Goal: Task Accomplishment & Management: Use online tool/utility

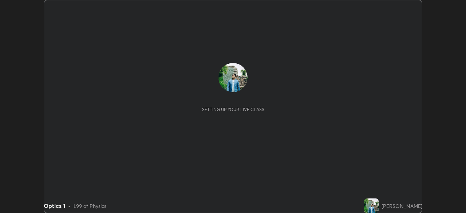
scroll to position [213, 466]
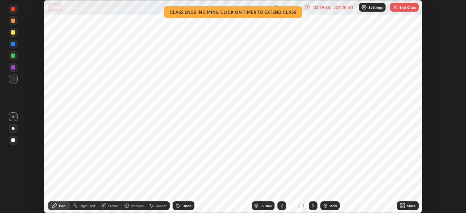
click at [405, 10] on button "End Class" at bounding box center [404, 7] width 29 height 9
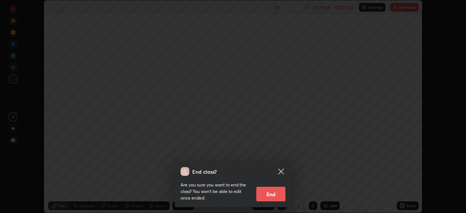
click at [276, 198] on button "End" at bounding box center [270, 194] width 29 height 15
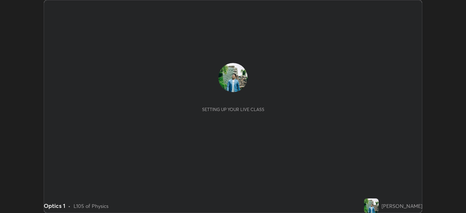
scroll to position [213, 466]
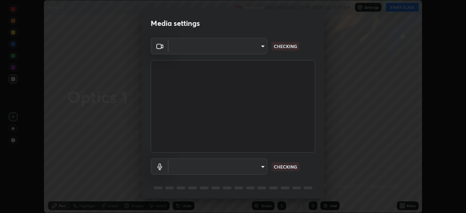
type input "26ea4645ce1167a88714ccf2a1c7b245e82c900ba769eb6e2bf526cec6792837"
type input "ef8aa637f57fc0333f9784769bf965df92e4fb51816de824fd7a6962ab809f6c"
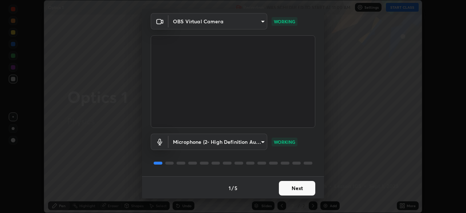
scroll to position [26, 0]
click at [295, 189] on button "Next" at bounding box center [297, 187] width 36 height 15
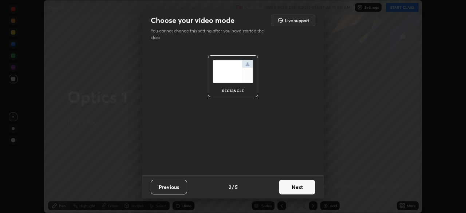
scroll to position [0, 0]
click at [298, 190] on button "Next" at bounding box center [297, 187] width 36 height 15
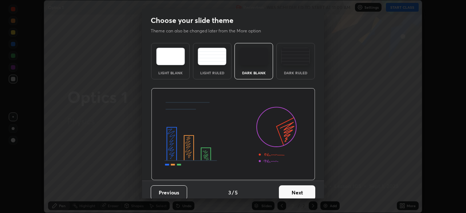
click at [302, 186] on button "Next" at bounding box center [297, 192] width 36 height 15
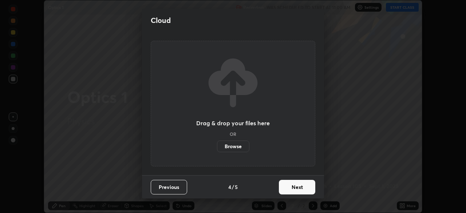
click at [295, 188] on button "Next" at bounding box center [297, 187] width 36 height 15
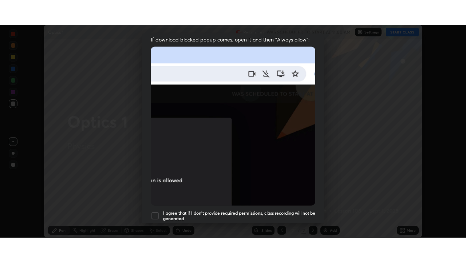
scroll to position [174, 0]
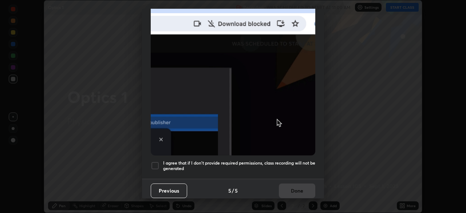
click at [153, 163] on div at bounding box center [155, 165] width 9 height 9
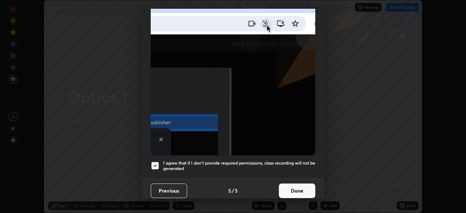
click at [285, 185] on button "Done" at bounding box center [297, 191] width 36 height 15
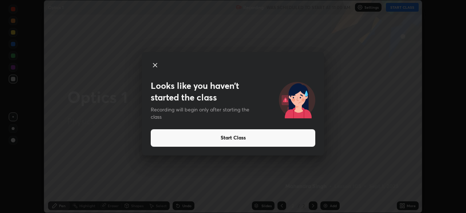
click at [219, 138] on button "Start Class" at bounding box center [233, 137] width 165 height 17
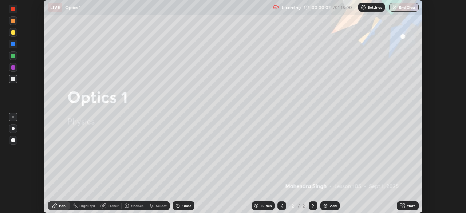
click at [403, 207] on icon at bounding box center [404, 207] width 2 height 2
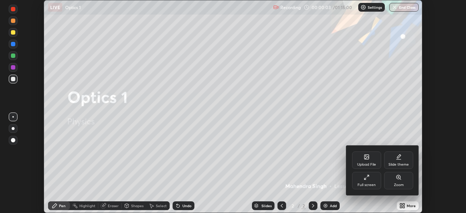
click at [373, 183] on div "Full screen" at bounding box center [367, 185] width 18 height 4
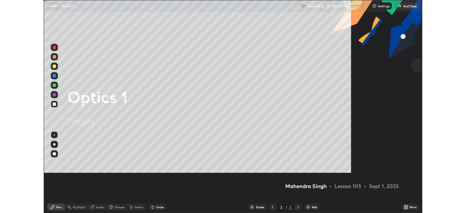
scroll to position [262, 466]
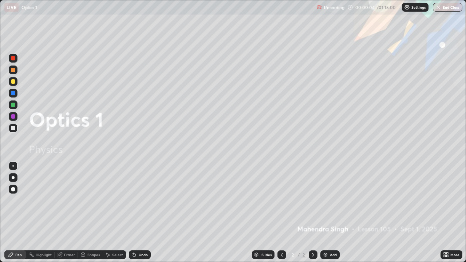
click at [331, 213] on div "Add" at bounding box center [333, 255] width 7 height 4
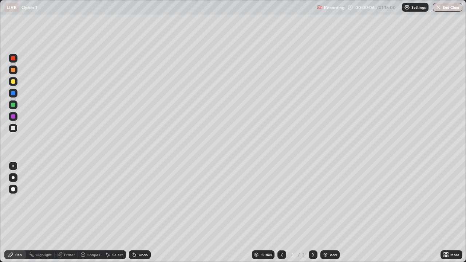
click at [449, 213] on icon at bounding box center [446, 255] width 6 height 6
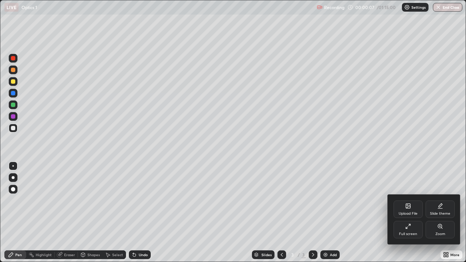
click at [407, 213] on div "Full screen" at bounding box center [408, 234] width 18 height 4
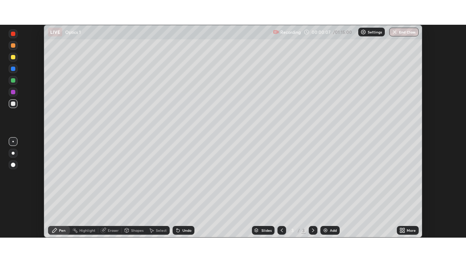
scroll to position [36200, 35946]
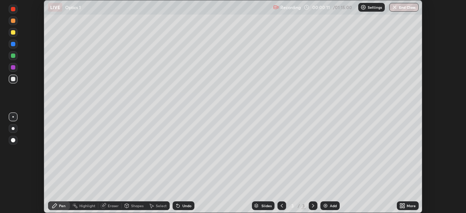
click at [403, 207] on icon at bounding box center [404, 207] width 2 height 2
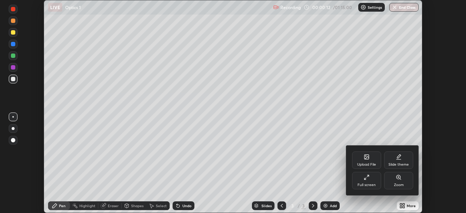
click at [369, 183] on div "Full screen" at bounding box center [367, 185] width 18 height 4
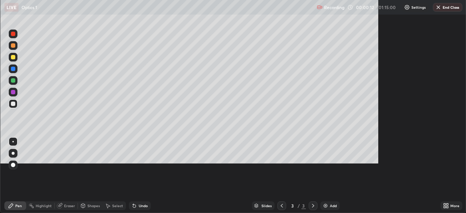
scroll to position [262, 466]
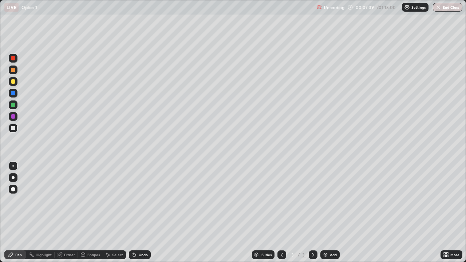
click at [15, 129] on div at bounding box center [13, 128] width 4 height 4
click at [16, 129] on div at bounding box center [13, 128] width 9 height 9
click at [12, 71] on div at bounding box center [13, 70] width 4 height 4
click at [11, 81] on div at bounding box center [13, 81] width 4 height 4
click at [69, 213] on div "Eraser" at bounding box center [69, 255] width 11 height 4
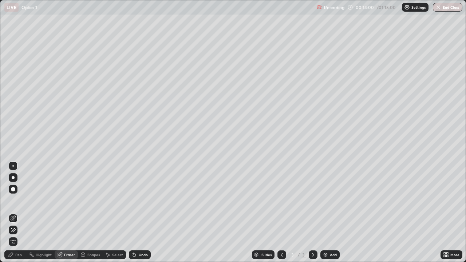
click at [17, 213] on div "Pen" at bounding box center [18, 255] width 7 height 4
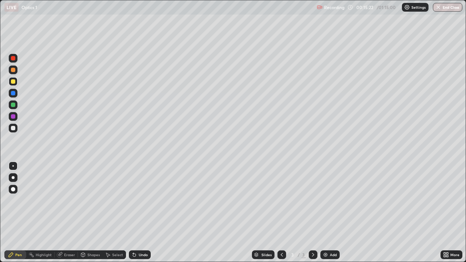
click at [14, 106] on div at bounding box center [13, 105] width 4 height 4
click at [64, 213] on div "Eraser" at bounding box center [69, 255] width 11 height 4
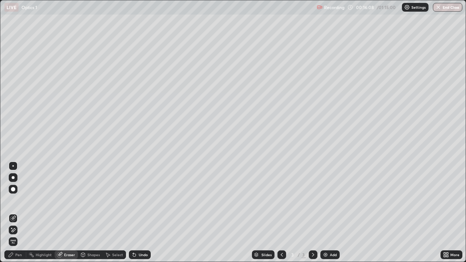
click at [18, 213] on div "Pen" at bounding box center [18, 255] width 7 height 4
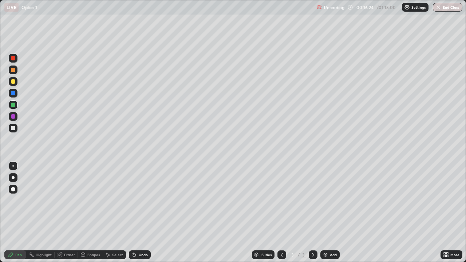
click at [139, 213] on div "Undo" at bounding box center [143, 255] width 9 height 4
click at [330, 213] on div "Add" at bounding box center [329, 255] width 19 height 9
click at [16, 132] on div at bounding box center [13, 128] width 9 height 9
click at [15, 82] on div at bounding box center [13, 81] width 4 height 4
click at [13, 104] on div at bounding box center [13, 105] width 4 height 4
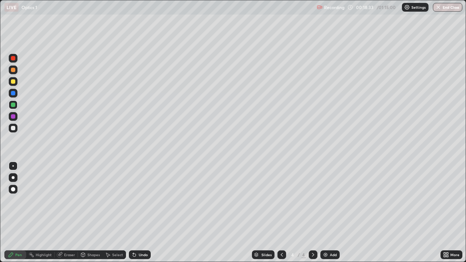
click at [13, 119] on div at bounding box center [13, 116] width 9 height 9
click at [13, 129] on div at bounding box center [13, 128] width 4 height 4
click at [330, 213] on div "Add" at bounding box center [333, 255] width 7 height 4
click at [92, 213] on div "Shapes" at bounding box center [93, 255] width 12 height 4
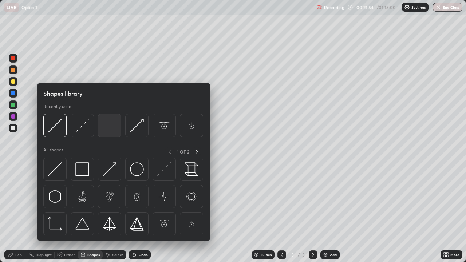
click at [112, 128] on img at bounding box center [110, 126] width 14 height 14
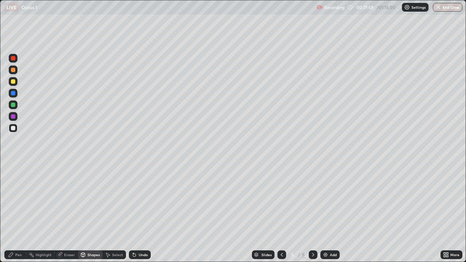
click at [15, 213] on div "Pen" at bounding box center [15, 255] width 22 height 9
click at [11, 117] on div at bounding box center [13, 116] width 4 height 4
click at [12, 129] on div at bounding box center [13, 128] width 4 height 4
click at [70, 213] on div "Eraser" at bounding box center [69, 255] width 11 height 4
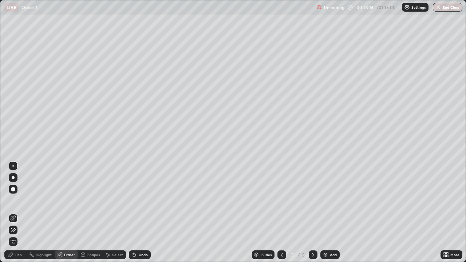
click at [21, 213] on div "Pen" at bounding box center [18, 255] width 7 height 4
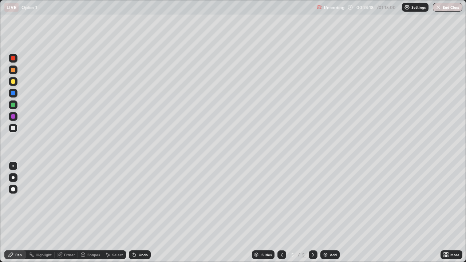
click at [14, 83] on div at bounding box center [13, 81] width 4 height 4
click at [113, 213] on div "Select" at bounding box center [117, 255] width 11 height 4
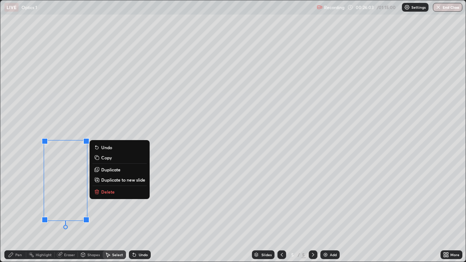
click at [103, 191] on p "Delete" at bounding box center [107, 192] width 13 height 6
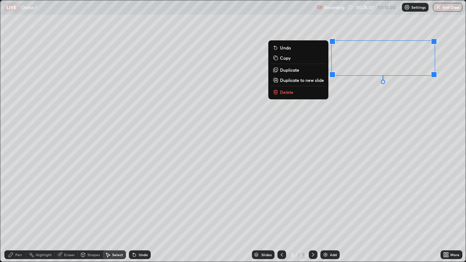
click at [307, 93] on button "Delete" at bounding box center [298, 92] width 54 height 9
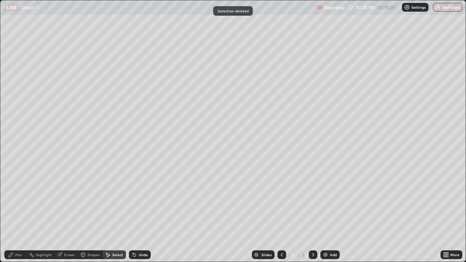
click at [18, 213] on div "Pen" at bounding box center [18, 255] width 7 height 4
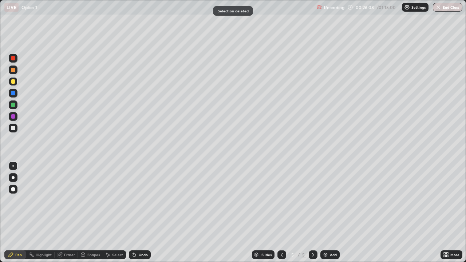
click at [12, 131] on div at bounding box center [13, 128] width 9 height 9
click at [16, 81] on div at bounding box center [13, 81] width 9 height 9
click at [16, 130] on div at bounding box center [13, 128] width 9 height 9
click at [11, 83] on div at bounding box center [13, 81] width 4 height 4
click at [329, 213] on div "Add" at bounding box center [329, 255] width 19 height 9
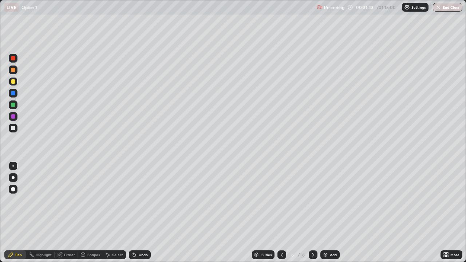
click at [15, 129] on div at bounding box center [13, 128] width 4 height 4
click at [330, 213] on div "Add" at bounding box center [333, 255] width 7 height 4
click at [13, 131] on div at bounding box center [13, 128] width 9 height 9
click at [13, 166] on div at bounding box center [12, 165] width 1 height 1
click at [143, 213] on div "Undo" at bounding box center [143, 255] width 9 height 4
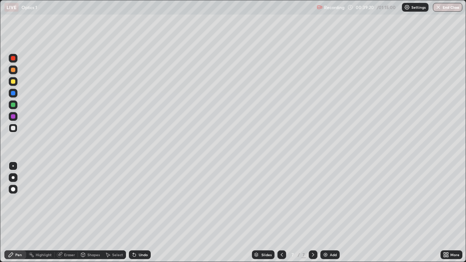
click at [144, 213] on div "Undo" at bounding box center [143, 255] width 9 height 4
click at [142, 213] on div "Undo" at bounding box center [143, 255] width 9 height 4
click at [13, 82] on div at bounding box center [13, 81] width 4 height 4
click at [330, 213] on div "Add" at bounding box center [333, 255] width 7 height 4
click at [90, 213] on div "Shapes" at bounding box center [93, 255] width 12 height 4
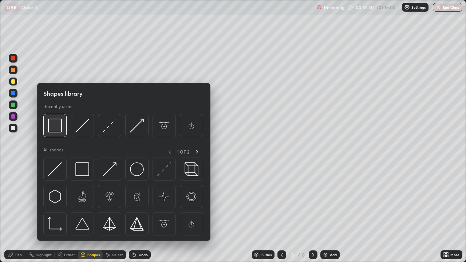
click at [55, 132] on img at bounding box center [55, 126] width 14 height 14
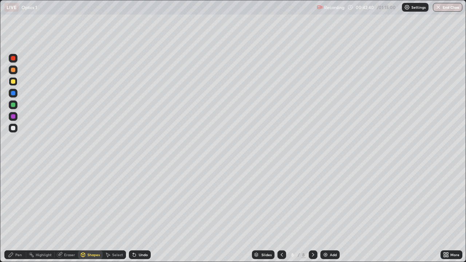
click at [17, 132] on div at bounding box center [13, 128] width 9 height 12
click at [14, 213] on div "Pen" at bounding box center [15, 255] width 22 height 9
click at [12, 82] on div at bounding box center [13, 81] width 4 height 4
click at [143, 213] on div "Undo" at bounding box center [143, 255] width 9 height 4
click at [36, 213] on div "Highlight" at bounding box center [44, 255] width 16 height 4
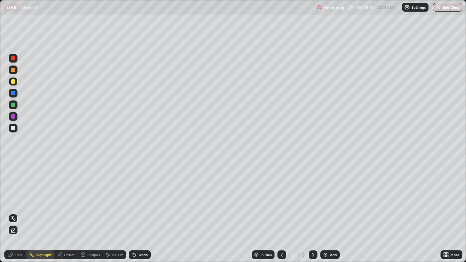
click at [13, 128] on div at bounding box center [13, 128] width 4 height 4
click at [18, 213] on div "Pen" at bounding box center [18, 255] width 7 height 4
click at [13, 105] on div at bounding box center [13, 105] width 4 height 4
click at [326, 213] on img at bounding box center [326, 255] width 6 height 6
click at [13, 129] on div at bounding box center [13, 128] width 4 height 4
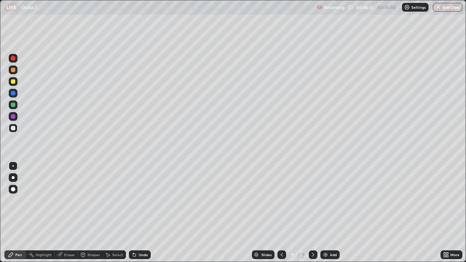
click at [88, 213] on div "Shapes" at bounding box center [93, 255] width 12 height 4
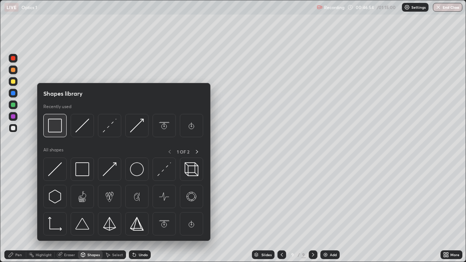
click at [55, 129] on img at bounding box center [55, 126] width 14 height 14
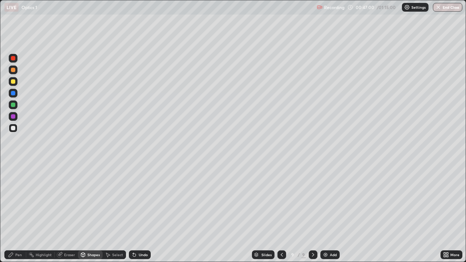
click at [88, 213] on div "Shapes" at bounding box center [93, 255] width 12 height 4
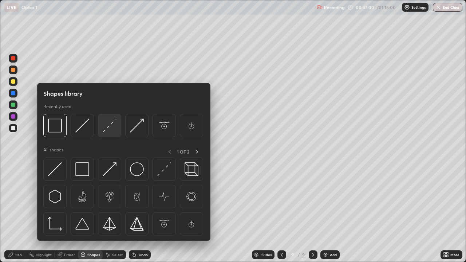
click at [110, 126] on img at bounding box center [110, 126] width 14 height 14
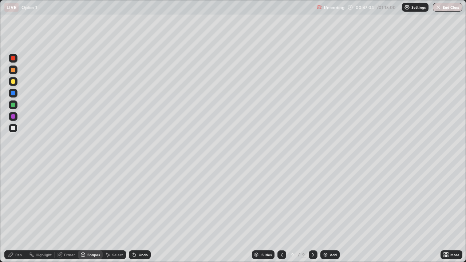
click at [15, 213] on div "Pen" at bounding box center [15, 255] width 22 height 9
click at [13, 129] on div at bounding box center [13, 128] width 4 height 4
click at [86, 213] on div "Shapes" at bounding box center [90, 255] width 25 height 9
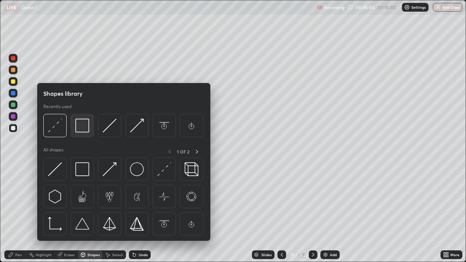
click at [82, 127] on img at bounding box center [82, 126] width 14 height 14
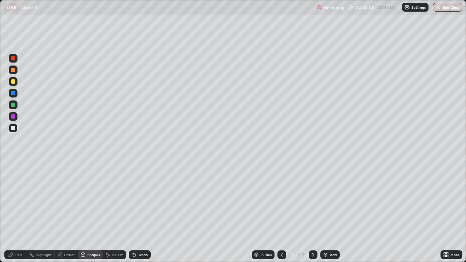
click at [12, 213] on icon at bounding box center [11, 255] width 6 height 6
click at [13, 81] on div at bounding box center [13, 81] width 4 height 4
click at [13, 130] on div at bounding box center [13, 128] width 4 height 4
click at [16, 73] on div at bounding box center [13, 70] width 9 height 9
click at [13, 131] on div at bounding box center [13, 128] width 9 height 9
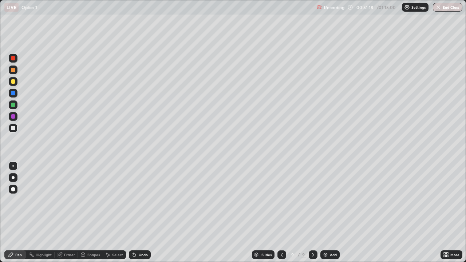
click at [90, 213] on div "Shapes" at bounding box center [90, 255] width 25 height 9
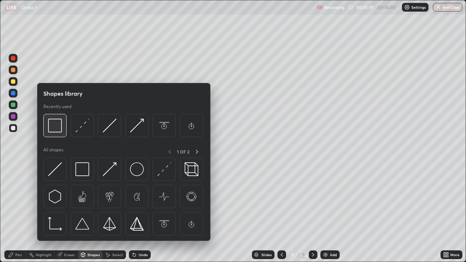
click at [57, 133] on div at bounding box center [54, 125] width 23 height 23
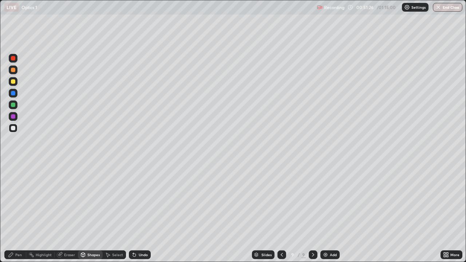
click at [11, 213] on icon at bounding box center [11, 255] width 6 height 6
click at [135, 213] on div "Undo" at bounding box center [140, 255] width 22 height 9
click at [328, 213] on div "Add" at bounding box center [329, 255] width 19 height 9
click at [14, 129] on div at bounding box center [13, 128] width 4 height 4
click at [327, 213] on div "Add" at bounding box center [329, 255] width 19 height 9
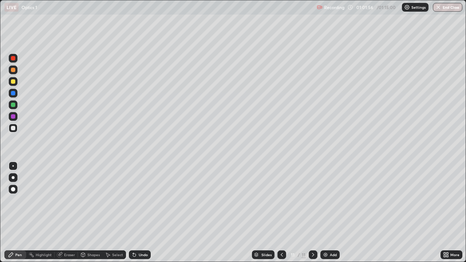
click at [15, 213] on div "Pen" at bounding box center [18, 255] width 7 height 4
click at [281, 213] on icon at bounding box center [282, 255] width 6 height 6
click at [312, 213] on icon at bounding box center [313, 255] width 6 height 6
click at [67, 213] on div "Eraser" at bounding box center [69, 255] width 11 height 4
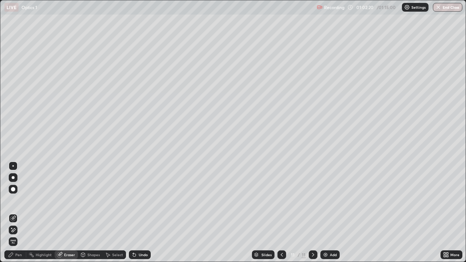
click at [15, 213] on div "Pen" at bounding box center [18, 255] width 7 height 4
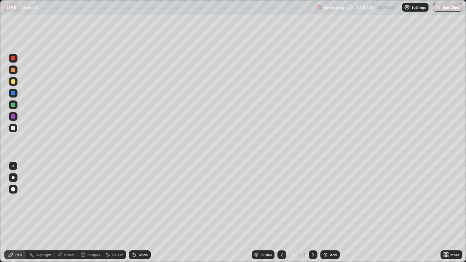
click at [14, 70] on div at bounding box center [13, 70] width 4 height 4
click at [14, 104] on div at bounding box center [13, 105] width 4 height 4
click at [13, 82] on div at bounding box center [13, 81] width 4 height 4
click at [10, 127] on div at bounding box center [13, 128] width 9 height 9
click at [13, 117] on div at bounding box center [13, 116] width 4 height 4
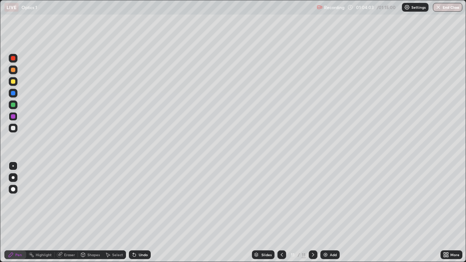
click at [16, 129] on div at bounding box center [13, 128] width 9 height 9
click at [14, 81] on div at bounding box center [13, 81] width 4 height 4
click at [16, 124] on div at bounding box center [13, 128] width 9 height 9
click at [15, 132] on div at bounding box center [13, 128] width 9 height 9
click at [14, 81] on div at bounding box center [13, 81] width 4 height 4
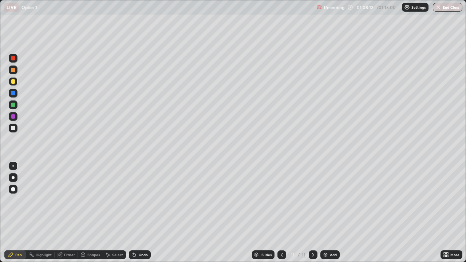
click at [15, 126] on div at bounding box center [13, 128] width 4 height 4
click at [328, 213] on div "Add" at bounding box center [329, 255] width 19 height 9
click at [13, 127] on div at bounding box center [13, 128] width 4 height 4
click at [13, 117] on div at bounding box center [13, 116] width 4 height 4
click at [16, 213] on div "Pen" at bounding box center [15, 255] width 22 height 9
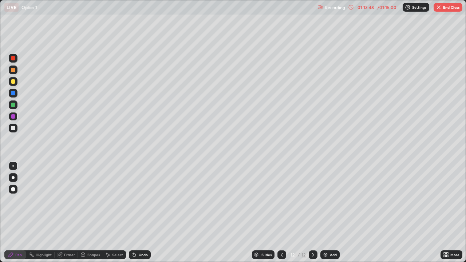
click at [12, 127] on div at bounding box center [13, 128] width 4 height 4
click at [11, 83] on div at bounding box center [13, 81] width 4 height 4
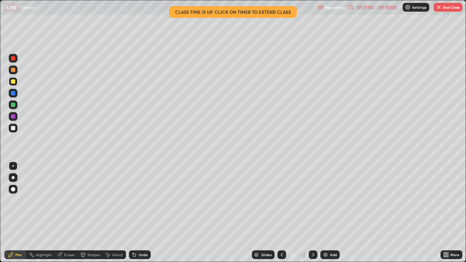
click at [13, 130] on div at bounding box center [13, 128] width 4 height 4
click at [11, 213] on icon at bounding box center [11, 255] width 4 height 4
click at [328, 213] on img at bounding box center [326, 255] width 6 height 6
click at [91, 213] on div "Shapes" at bounding box center [93, 255] width 12 height 4
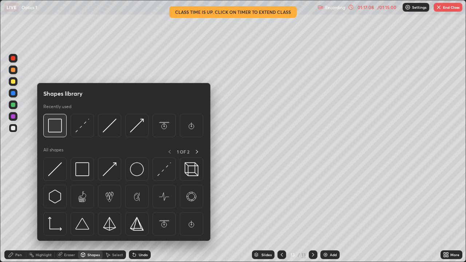
click at [55, 129] on img at bounding box center [55, 126] width 14 height 14
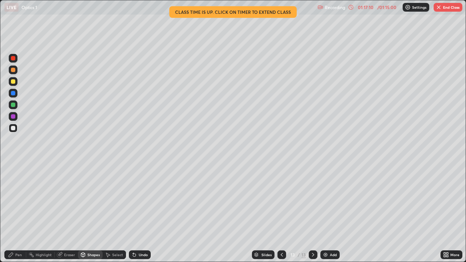
click at [15, 213] on div "Pen" at bounding box center [15, 255] width 22 height 9
click at [137, 213] on div "Undo" at bounding box center [140, 255] width 22 height 9
click at [138, 213] on div "Undo" at bounding box center [140, 255] width 22 height 9
click at [12, 83] on div at bounding box center [13, 81] width 4 height 4
click at [139, 213] on div "Undo" at bounding box center [143, 255] width 9 height 4
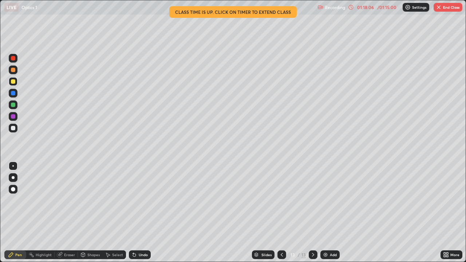
click at [13, 116] on div at bounding box center [13, 116] width 4 height 4
click at [13, 105] on div at bounding box center [13, 105] width 4 height 4
click at [15, 94] on div at bounding box center [13, 93] width 4 height 4
click at [10, 82] on div at bounding box center [13, 81] width 9 height 9
click at [49, 213] on div "Highlight" at bounding box center [40, 255] width 28 height 9
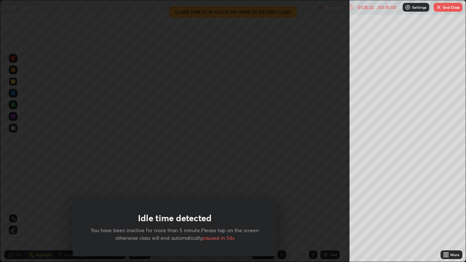
click at [323, 193] on div "Idle time detected You have been inactive for more than 5 minute.Please tap on …" at bounding box center [175, 131] width 350 height 262
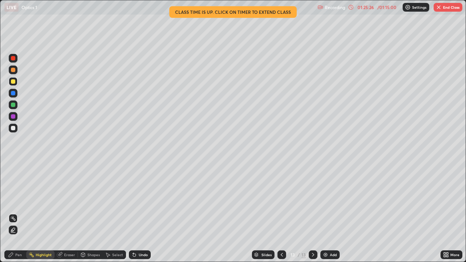
click at [440, 7] on img "button" at bounding box center [439, 7] width 6 height 6
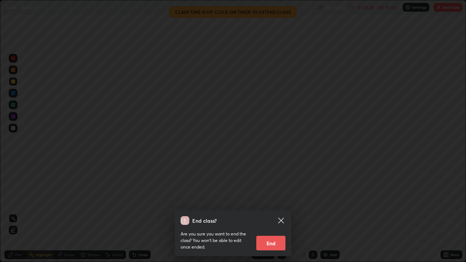
click at [303, 211] on div "End class? Are you sure you want to end the class? You won’t be able to edit on…" at bounding box center [233, 131] width 466 height 262
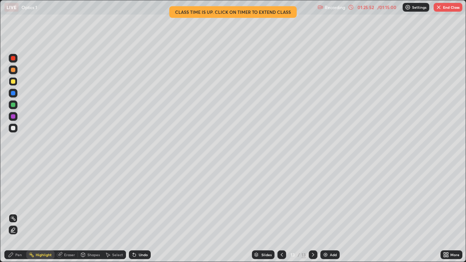
click at [277, 213] on div at bounding box center [281, 255] width 9 height 9
click at [281, 213] on icon at bounding box center [282, 255] width 6 height 6
click at [282, 213] on icon at bounding box center [282, 255] width 6 height 6
click at [440, 6] on img "button" at bounding box center [439, 7] width 6 height 6
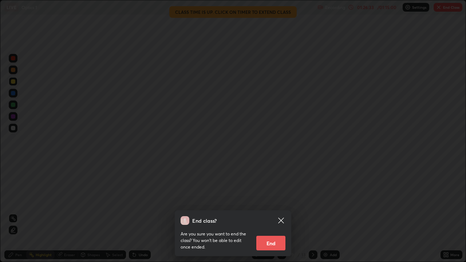
click at [268, 213] on button "End" at bounding box center [270, 243] width 29 height 15
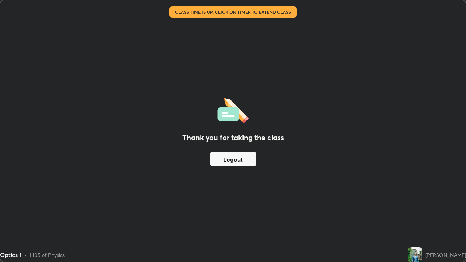
click at [234, 159] on button "Logout" at bounding box center [233, 159] width 46 height 15
click at [235, 157] on button "Logout" at bounding box center [233, 159] width 46 height 15
click at [167, 176] on div "Thank you for taking the class Logout" at bounding box center [232, 130] width 465 height 261
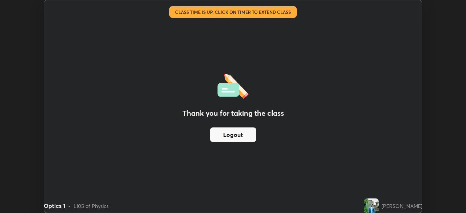
scroll to position [36200, 35946]
